Goal: Information Seeking & Learning: Find specific fact

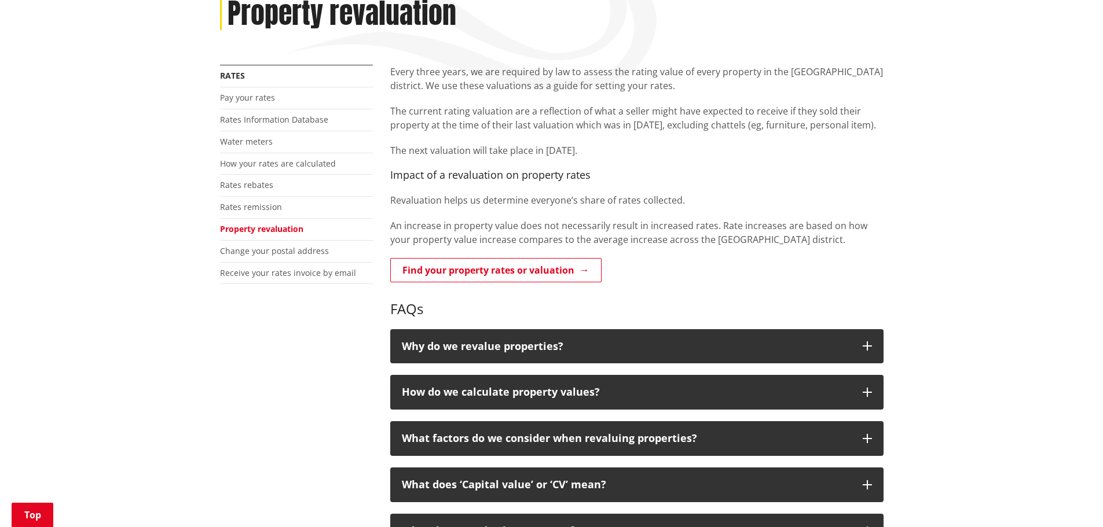
scroll to position [174, 0]
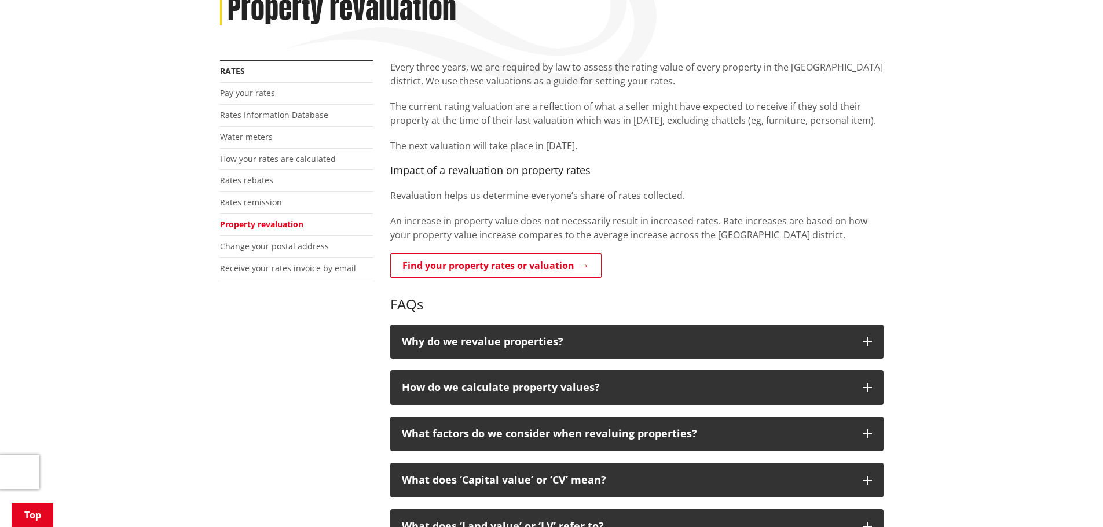
click at [491, 264] on link "Find your property rates or valuation" at bounding box center [495, 266] width 211 height 24
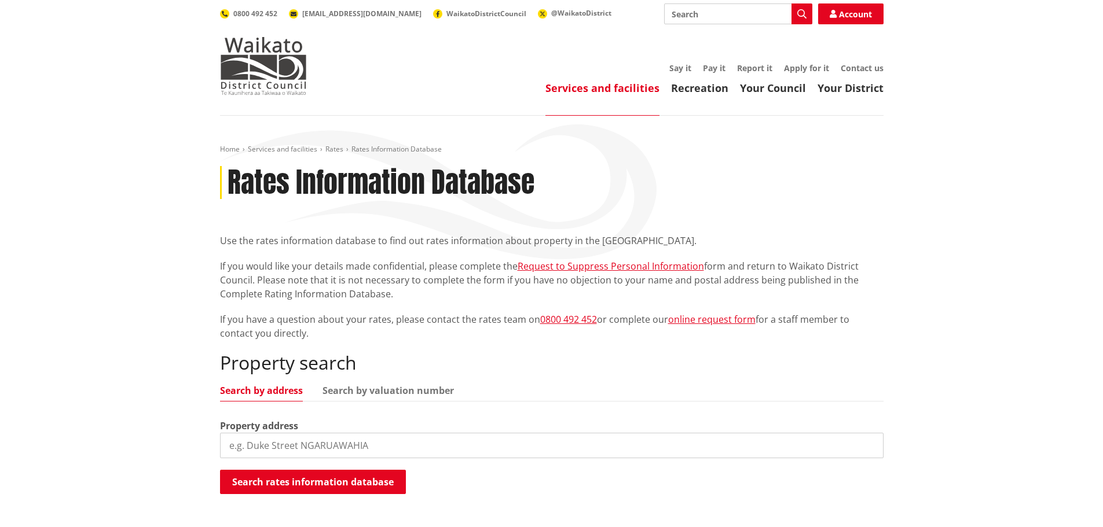
click at [273, 443] on input "search" at bounding box center [551, 445] width 663 height 25
paste input "261 Gibbon Rd"
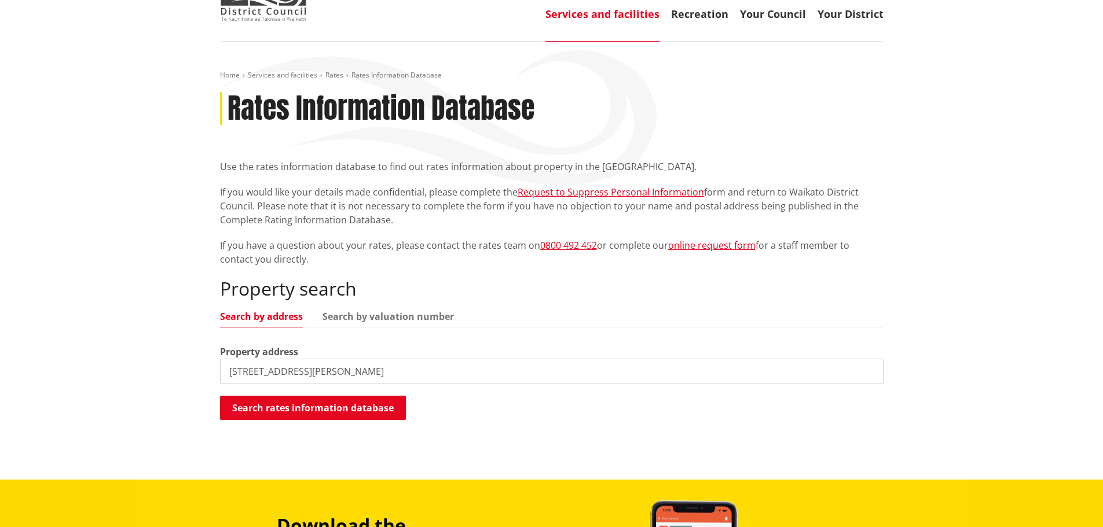
scroll to position [116, 0]
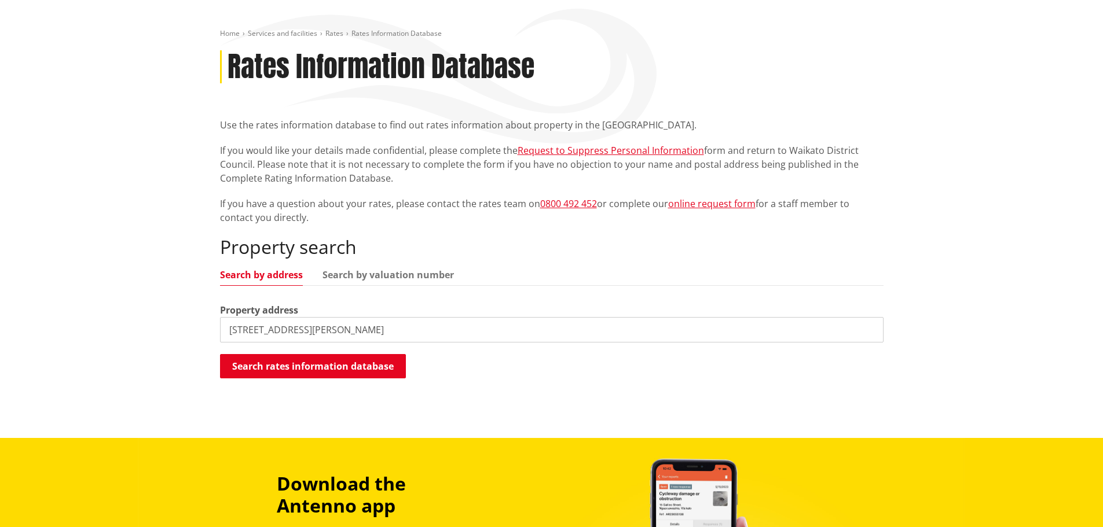
type input "261 Gibbon Rd"
click at [302, 360] on button "Search rates information database" at bounding box center [313, 366] width 186 height 24
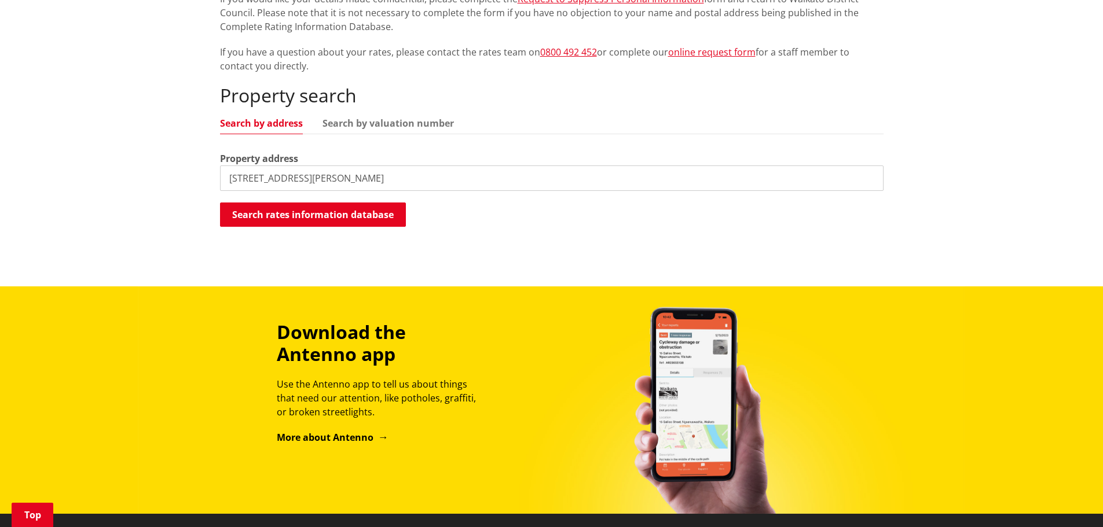
scroll to position [174, 0]
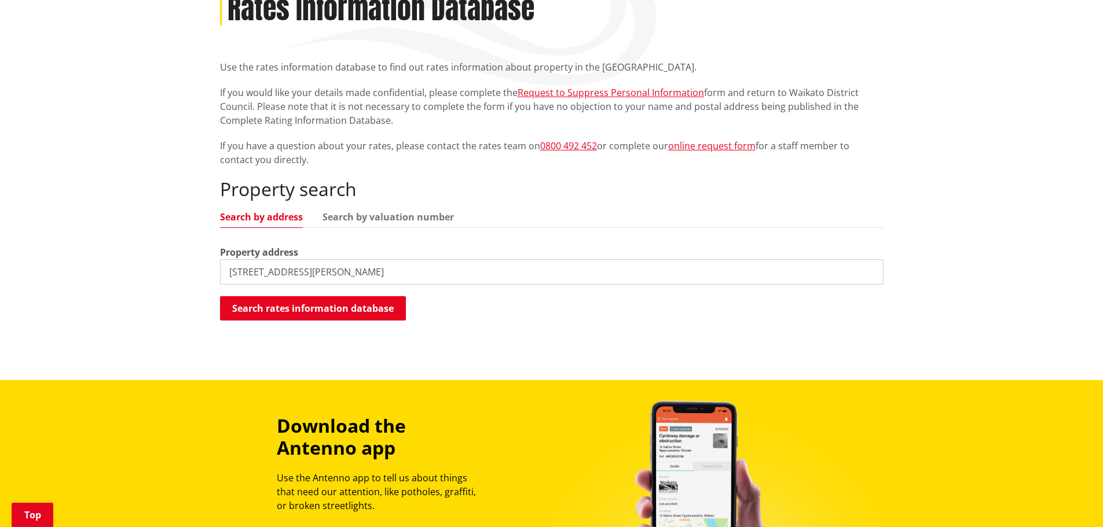
click at [372, 221] on link "Search by valuation number" at bounding box center [387, 216] width 131 height 9
click at [276, 216] on link "Search by address" at bounding box center [261, 216] width 83 height 9
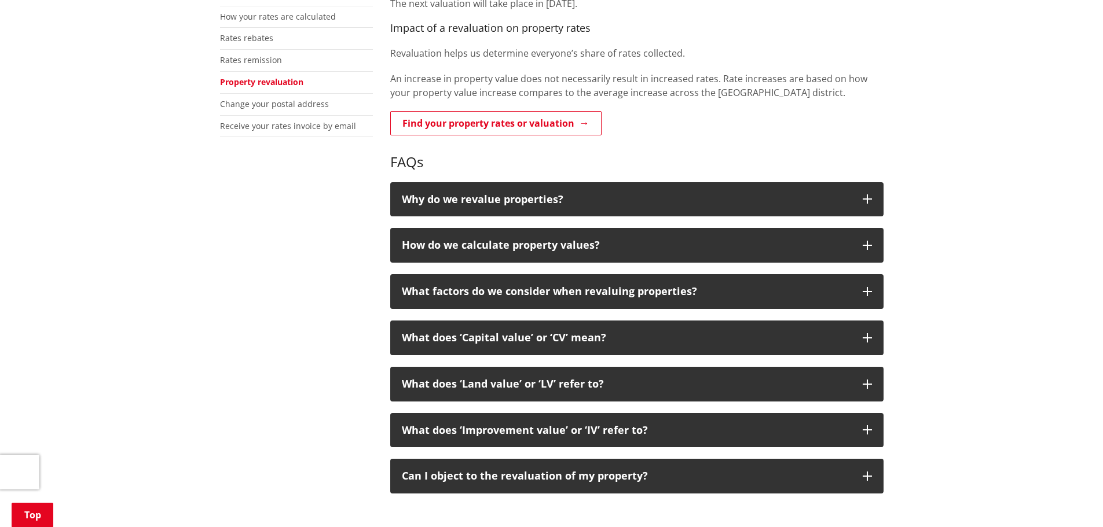
scroll to position [347, 0]
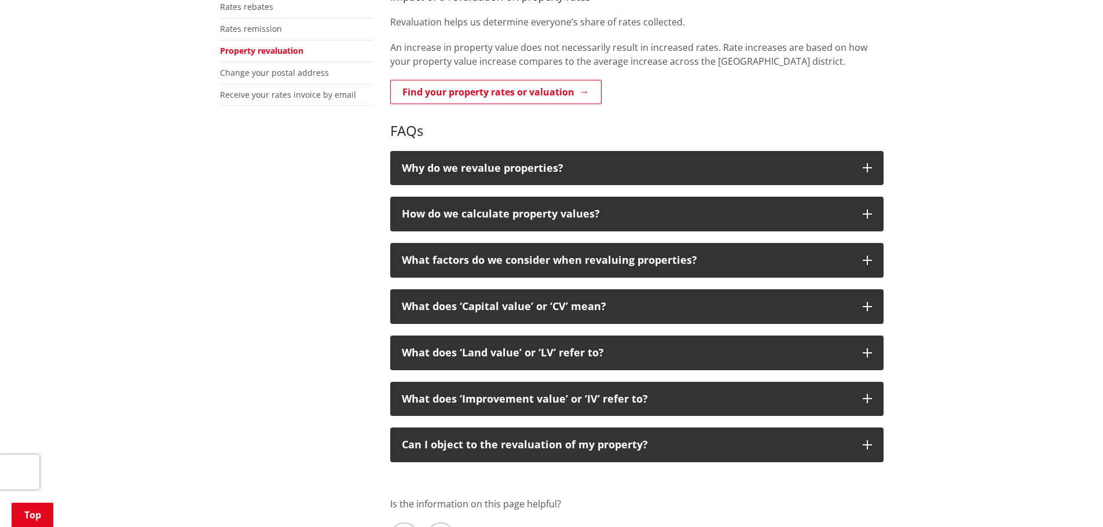
click at [539, 96] on link "Find your property rates or valuation" at bounding box center [495, 92] width 211 height 24
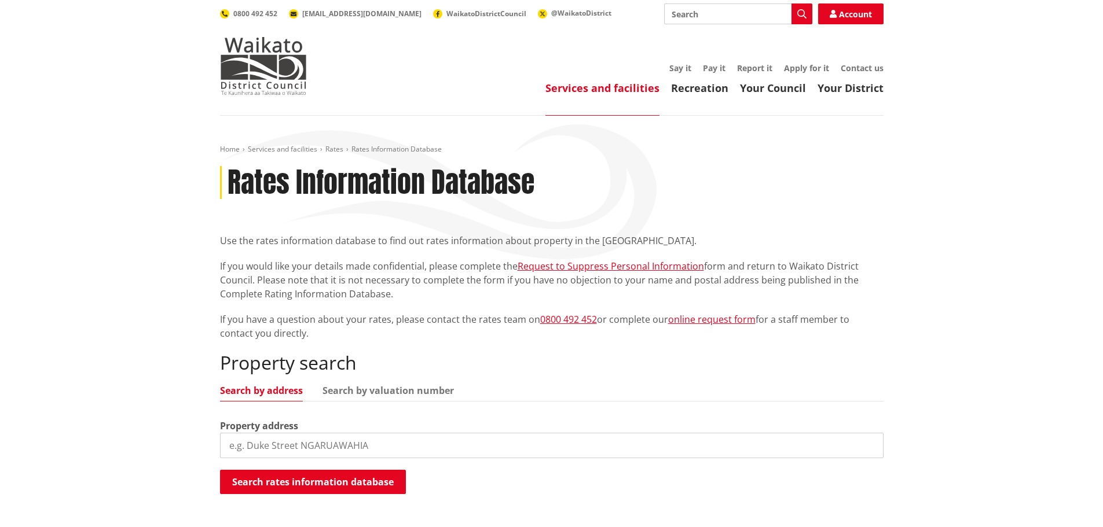
scroll to position [58, 0]
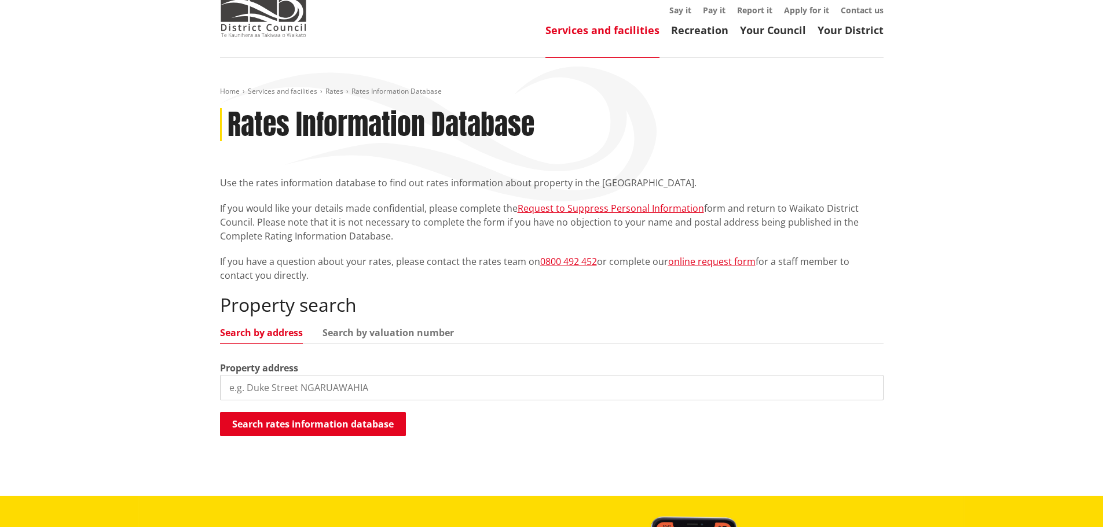
click at [269, 385] on input "search" at bounding box center [551, 387] width 663 height 25
paste input "Gibbon Rd"
click at [339, 387] on input "261 Gibbon Rd," at bounding box center [551, 387] width 663 height 25
paste input "[STREET_ADDRESS]"
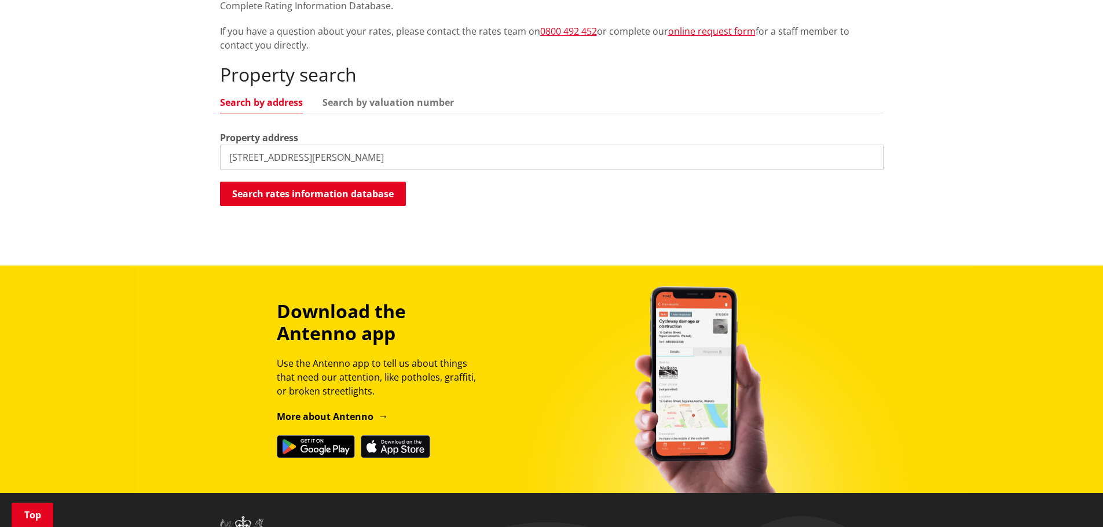
scroll to position [289, 0]
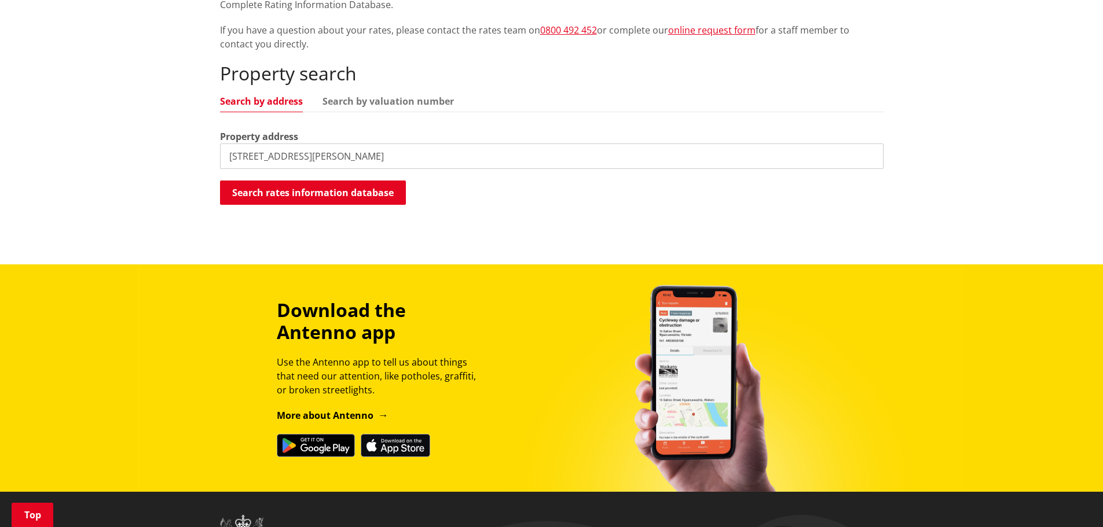
click at [324, 202] on button "Search rates information database" at bounding box center [313, 193] width 186 height 24
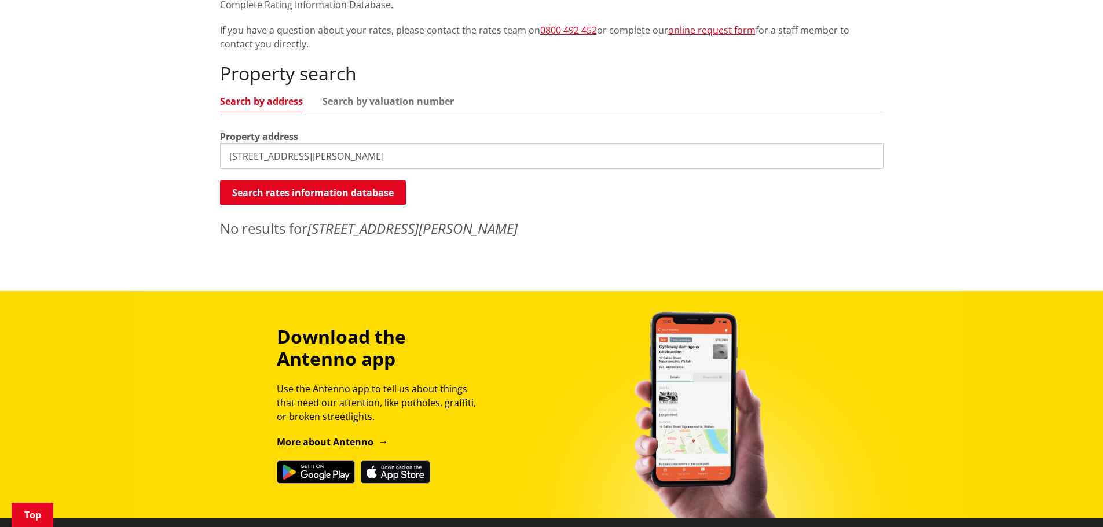
drag, startPoint x: 350, startPoint y: 156, endPoint x: 494, endPoint y: 156, distance: 144.7
click at [494, 156] on input "261 Gibbon Rd, Morrinsville RD4 3374" at bounding box center [551, 156] width 663 height 25
type input "261 Gibbon Rd, Morrinsville"
click at [356, 196] on button "Search rates information database" at bounding box center [313, 193] width 186 height 24
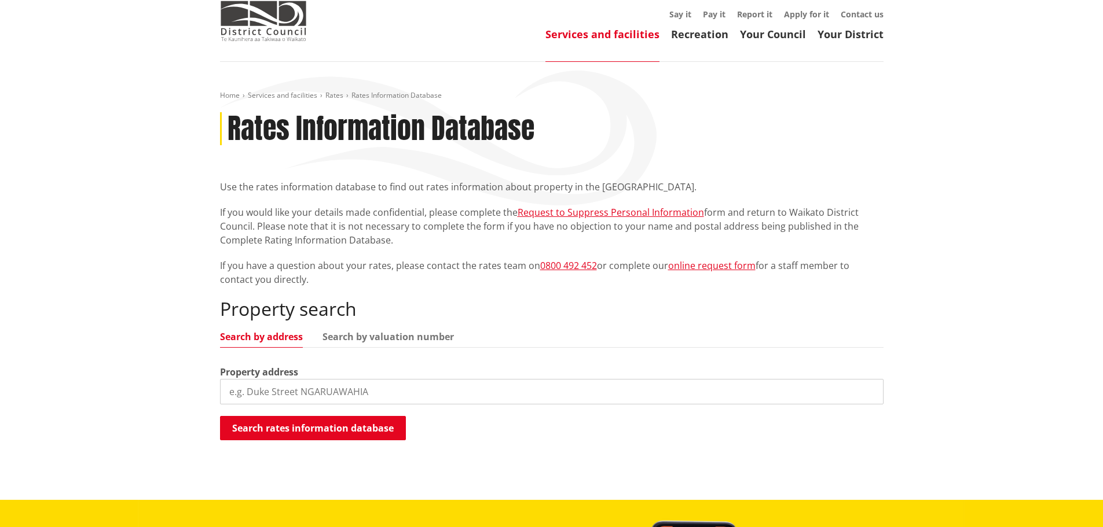
scroll to position [116, 0]
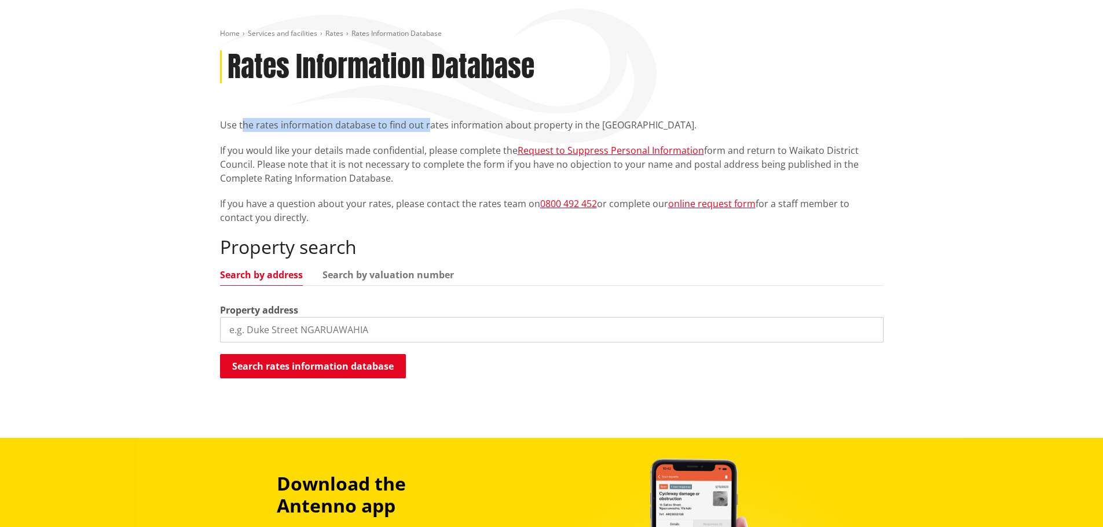
drag, startPoint x: 243, startPoint y: 129, endPoint x: 427, endPoint y: 130, distance: 183.5
click at [427, 130] on p "Use the rates information database to find out rates information about property…" at bounding box center [551, 125] width 663 height 14
click at [425, 130] on p "Use the rates information database to find out rates information about property…" at bounding box center [551, 125] width 663 height 14
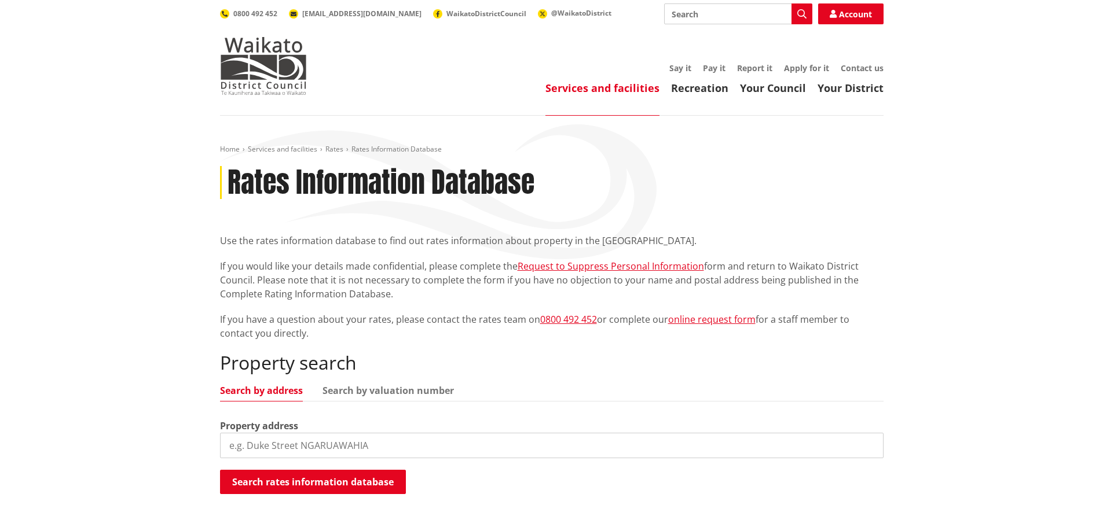
scroll to position [288, 0]
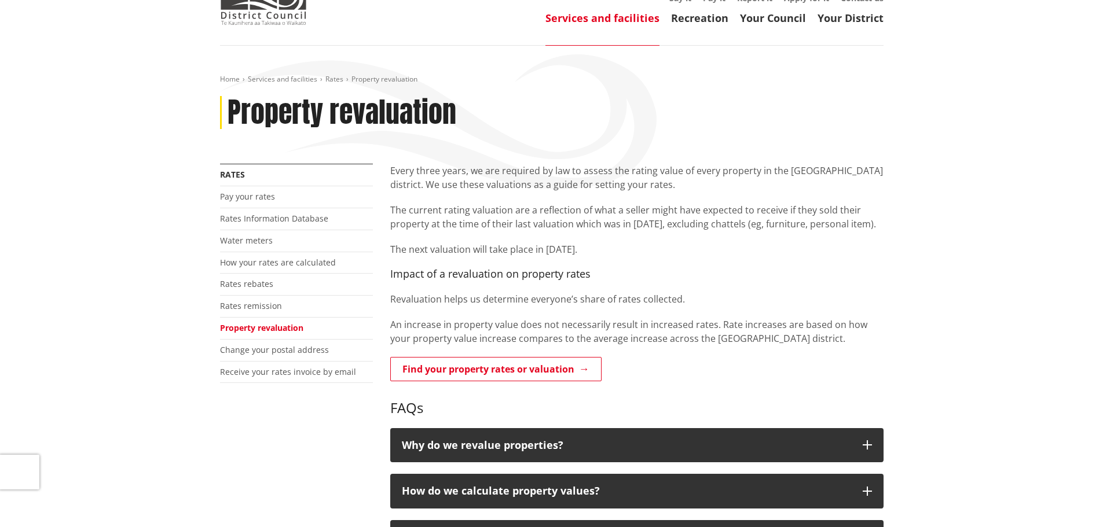
scroll to position [58, 0]
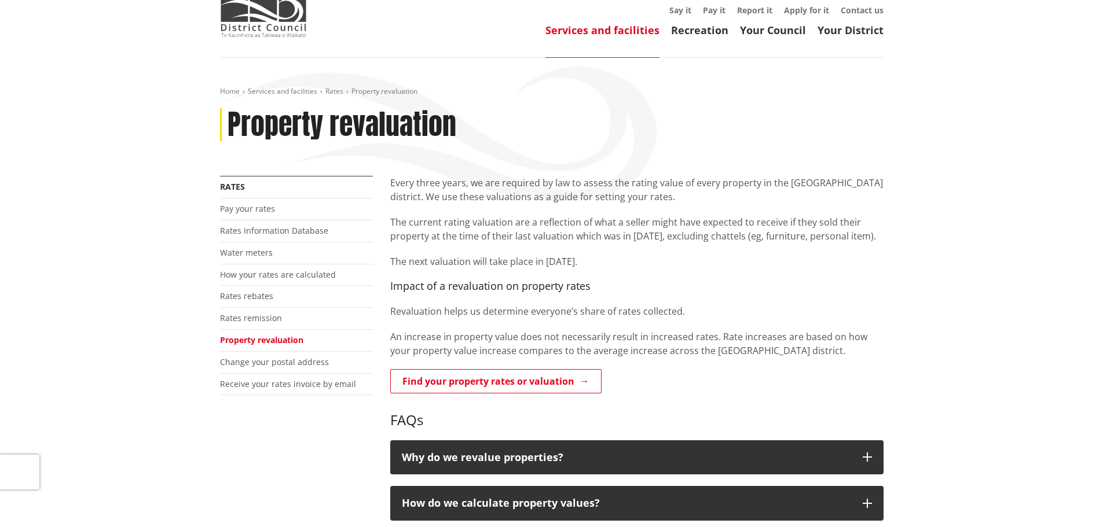
click at [234, 238] on li "Rates Information Database" at bounding box center [296, 232] width 153 height 22
click at [233, 227] on link "Rates Information Database" at bounding box center [274, 230] width 108 height 11
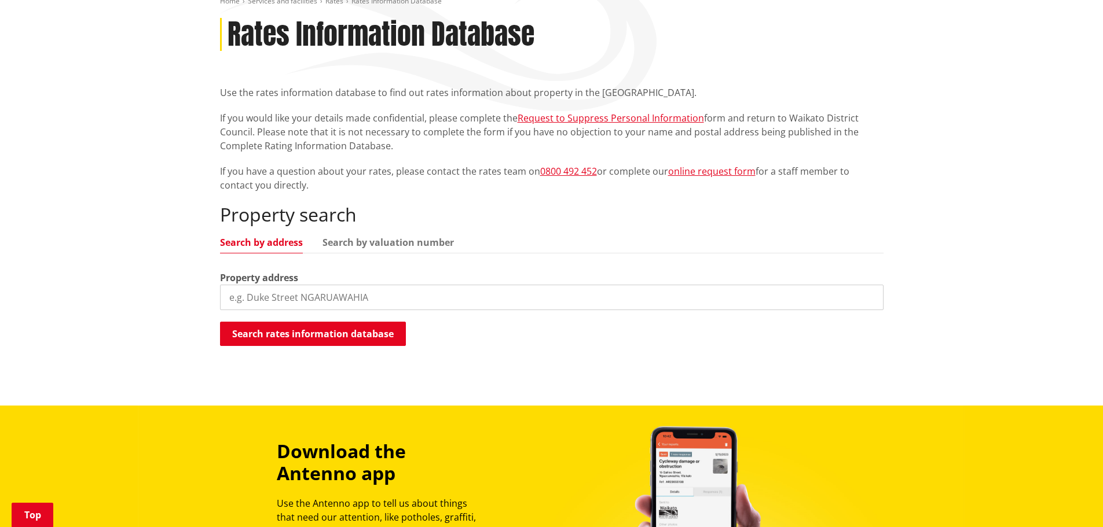
scroll to position [174, 0]
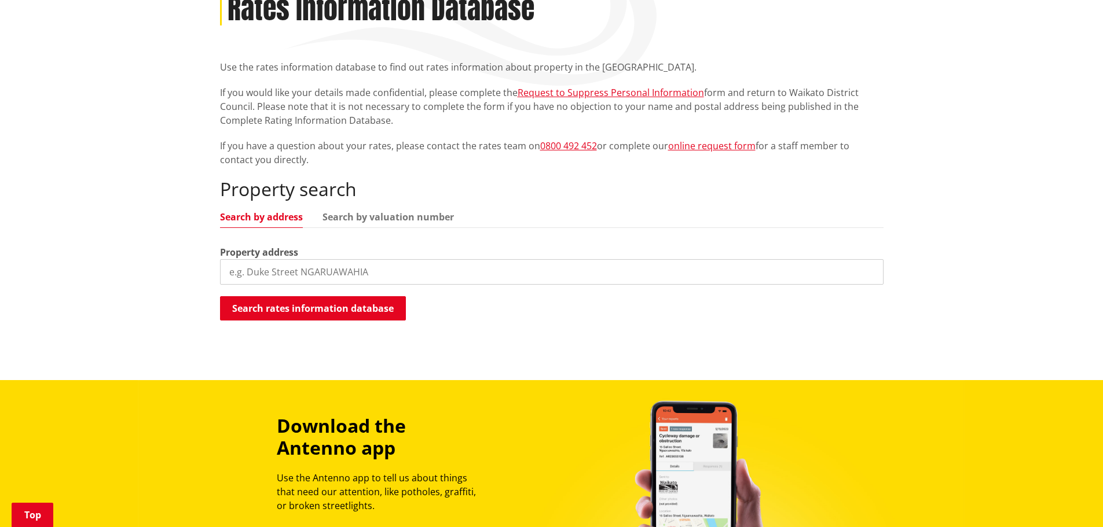
click at [285, 269] on input "search" at bounding box center [551, 271] width 663 height 25
paste input "[STREET_ADDRESS]"
drag, startPoint x: 339, startPoint y: 274, endPoint x: 38, endPoint y: 278, distance: 300.4
click at [39, 278] on div "Home Services and facilities Rates Rates Information Database Rates Information…" at bounding box center [551, 161] width 1103 height 438
paste input "[STREET_ADDRESS][PERSON_NAME]"
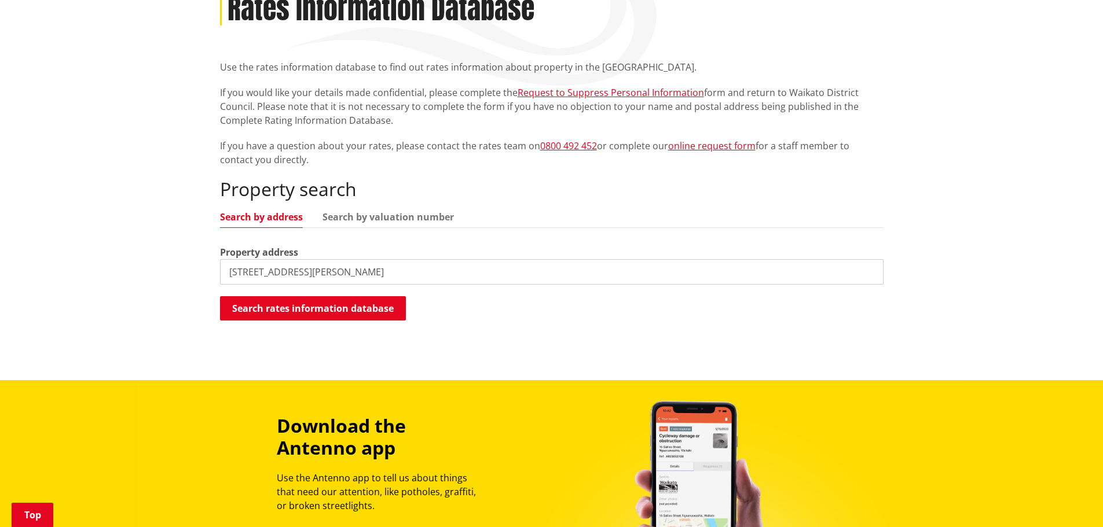
type input "[STREET_ADDRESS][PERSON_NAME]"
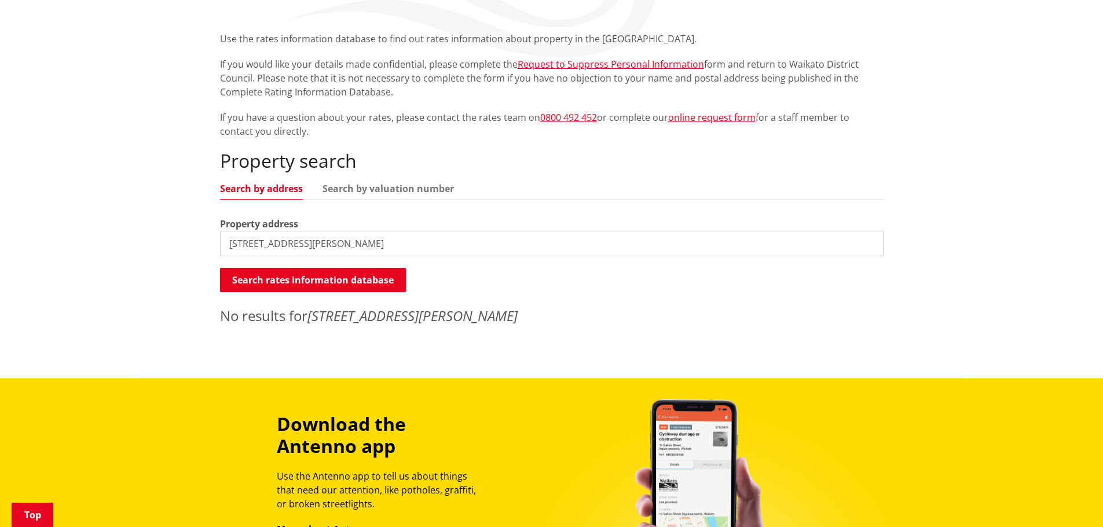
scroll to position [116, 0]
